Goal: Information Seeking & Learning: Check status

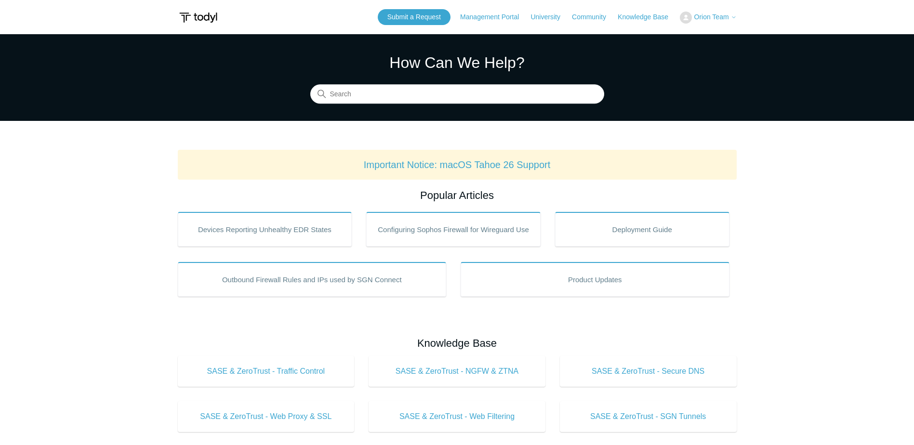
click at [699, 17] on span "Orion Team" at bounding box center [711, 17] width 35 height 8
click at [710, 41] on link "My Support Requests" at bounding box center [727, 37] width 94 height 17
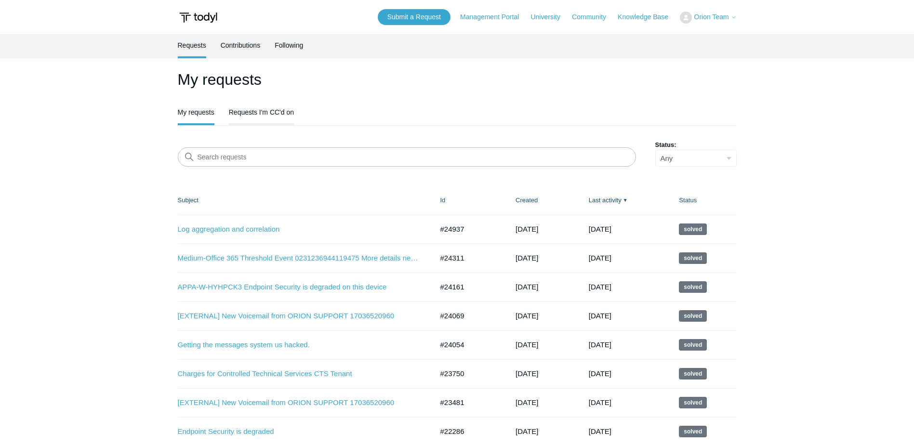
click at [270, 111] on link "Requests I'm CC'd on" at bounding box center [261, 111] width 65 height 20
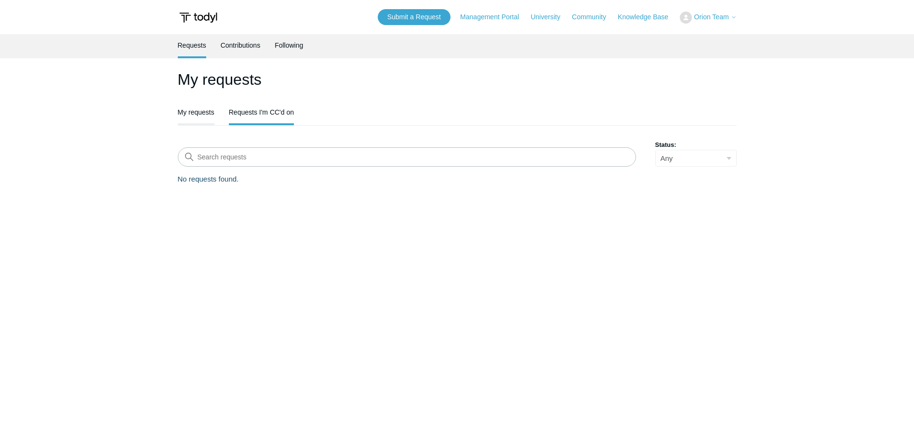
click at [196, 108] on link "My requests" at bounding box center [196, 111] width 37 height 20
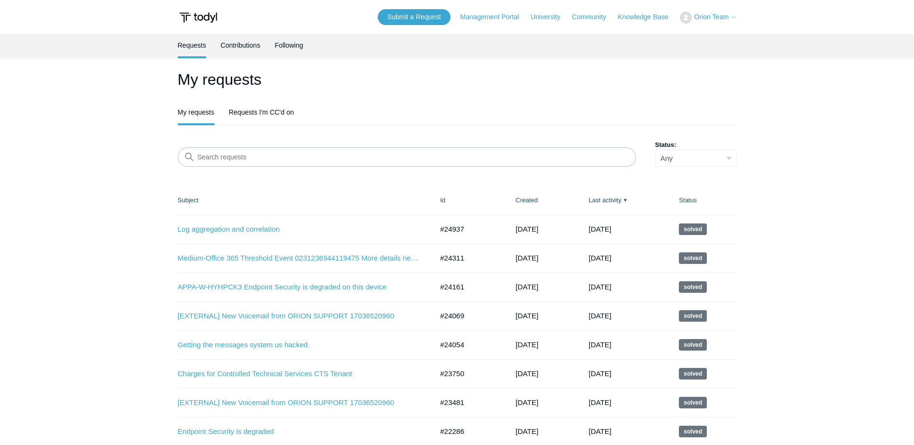
click at [241, 161] on input "Search requests" at bounding box center [407, 156] width 458 height 19
click at [721, 160] on select "Any Open Awaiting your reply Solved" at bounding box center [695, 158] width 81 height 17
click at [767, 161] on main "Requests Contributions Following My requests My requests Requests I'm CC'd on S…" at bounding box center [457, 283] width 914 height 499
